Goal: Find contact information: Find contact information

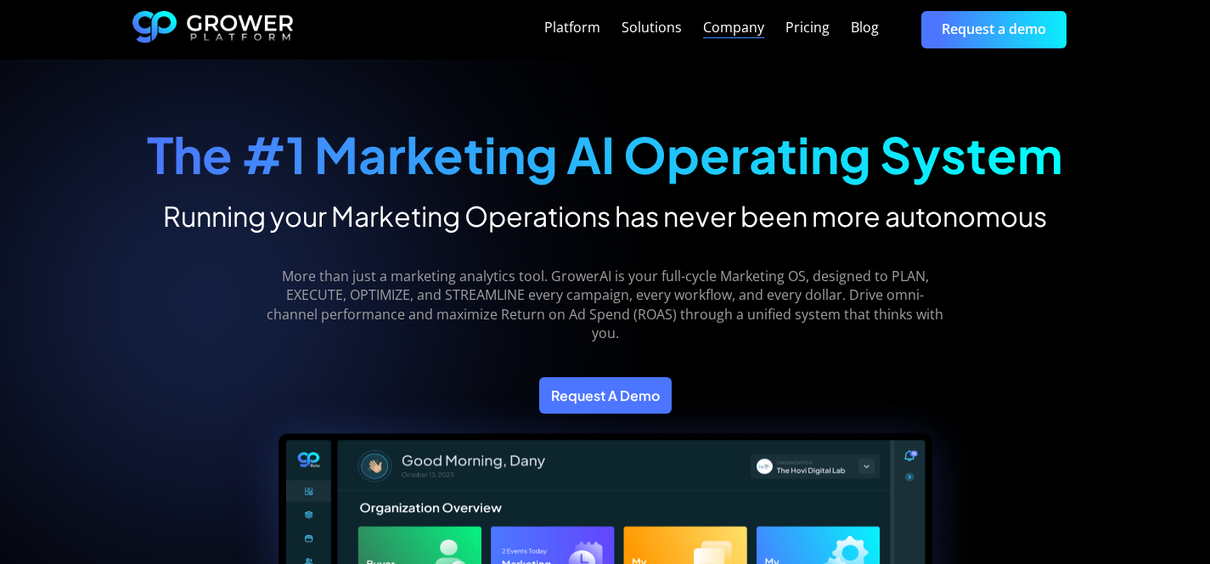
click at [764, 31] on div "Company" at bounding box center [733, 28] width 61 height 16
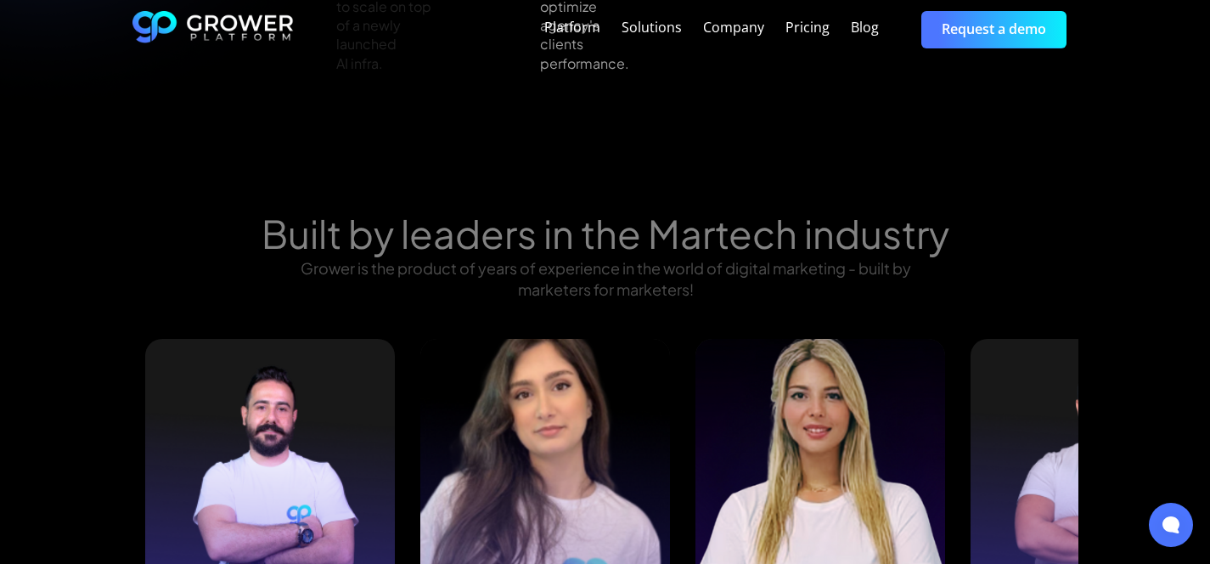
scroll to position [1751, 0]
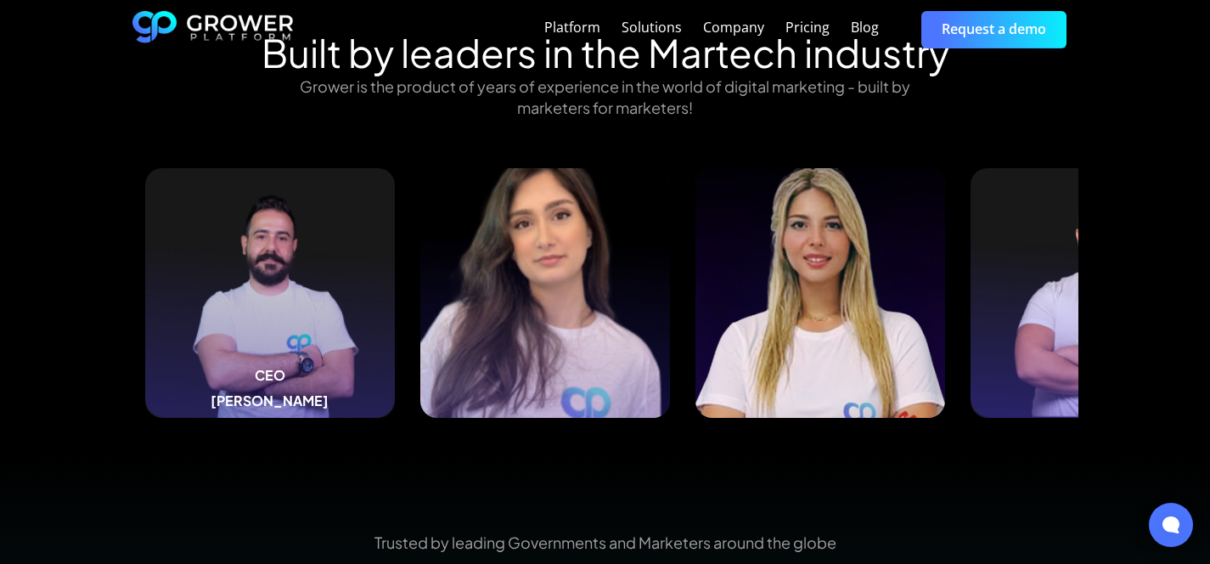
click at [211, 409] on h5 "[PERSON_NAME]" at bounding box center [270, 400] width 118 height 17
